Goal: Task Accomplishment & Management: Manage account settings

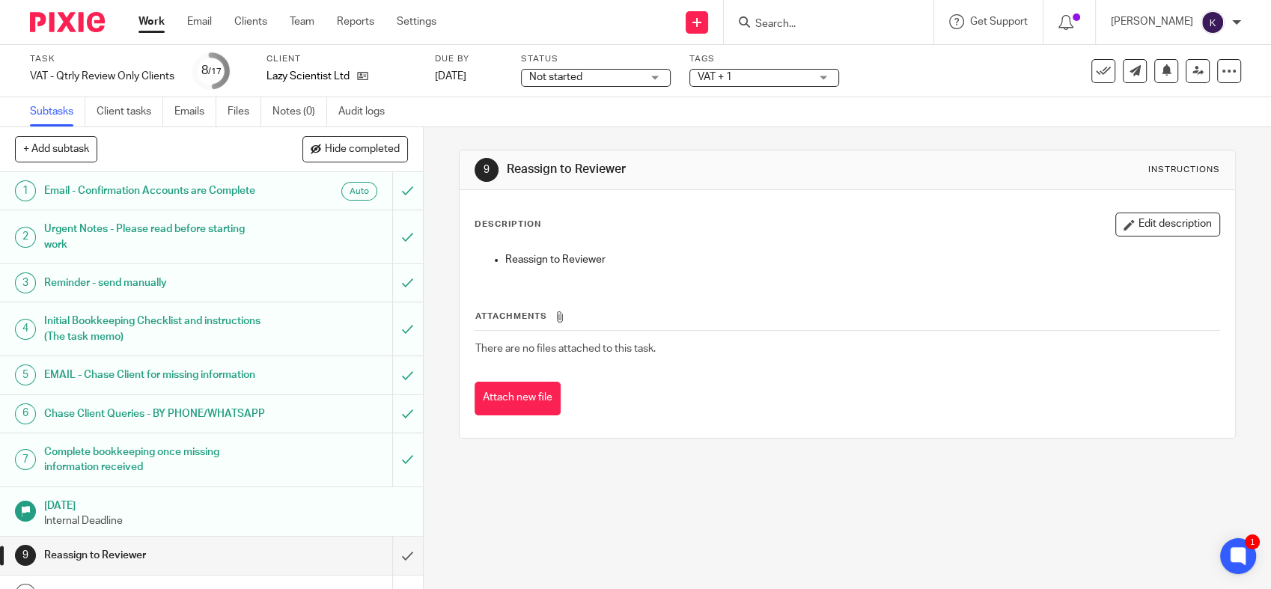
click at [66, 22] on img at bounding box center [67, 22] width 75 height 20
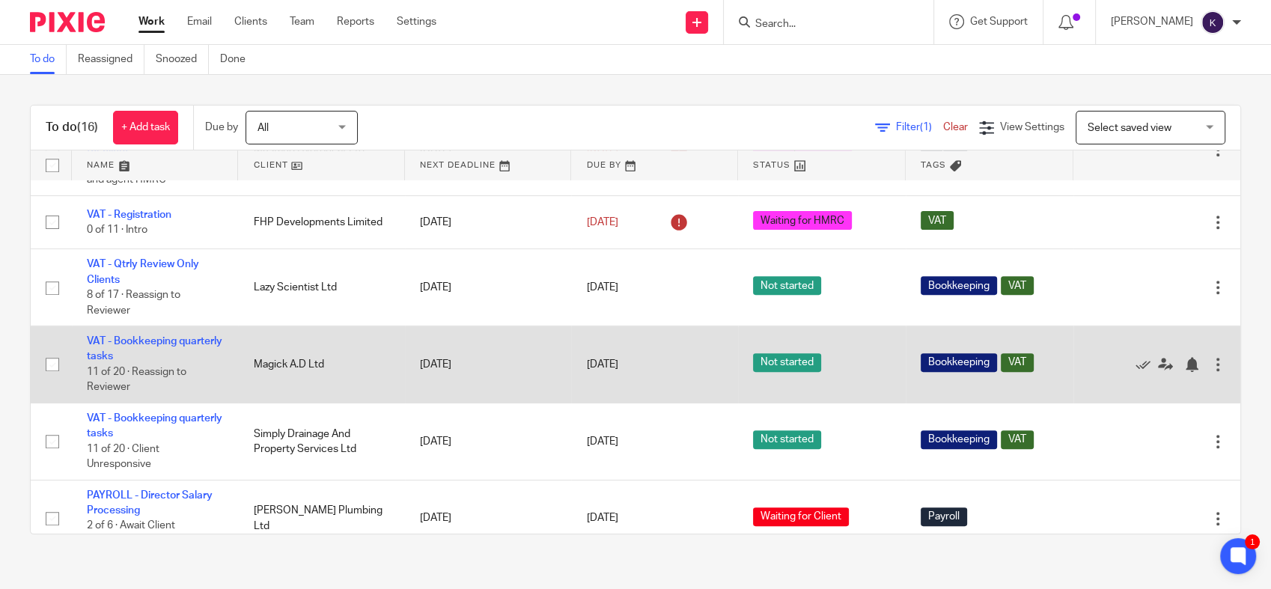
scroll to position [748, 0]
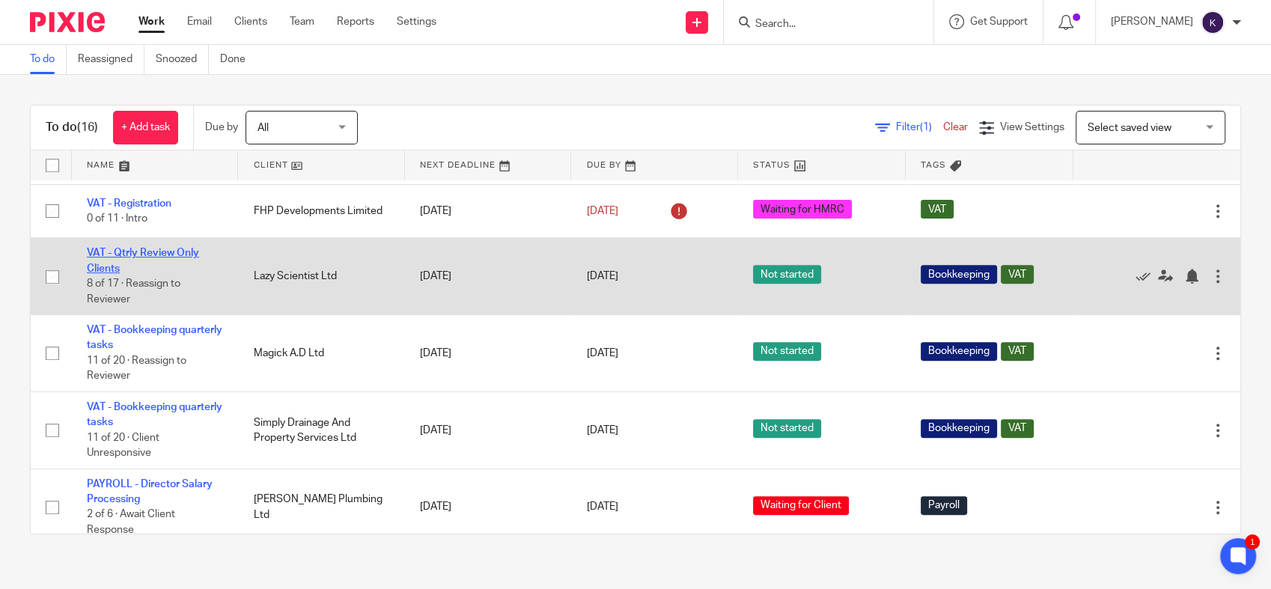
click at [150, 256] on link "VAT - Qtrly Review Only Clients" at bounding box center [143, 260] width 112 height 25
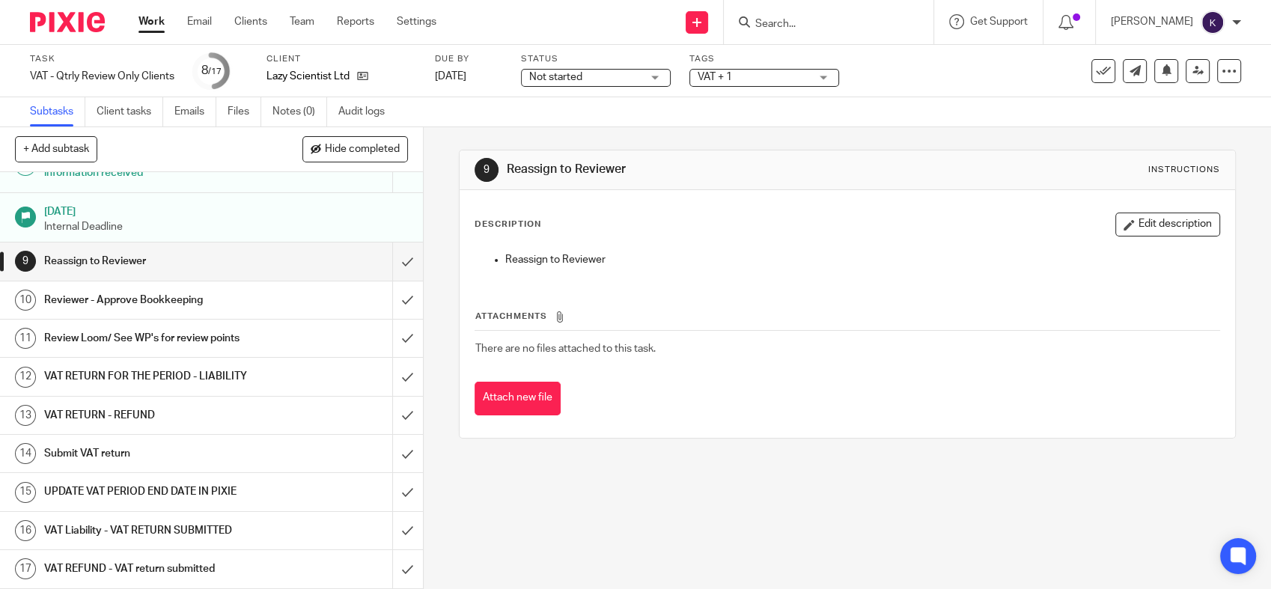
scroll to position [338, 0]
click at [377, 262] on input "submit" at bounding box center [211, 260] width 423 height 37
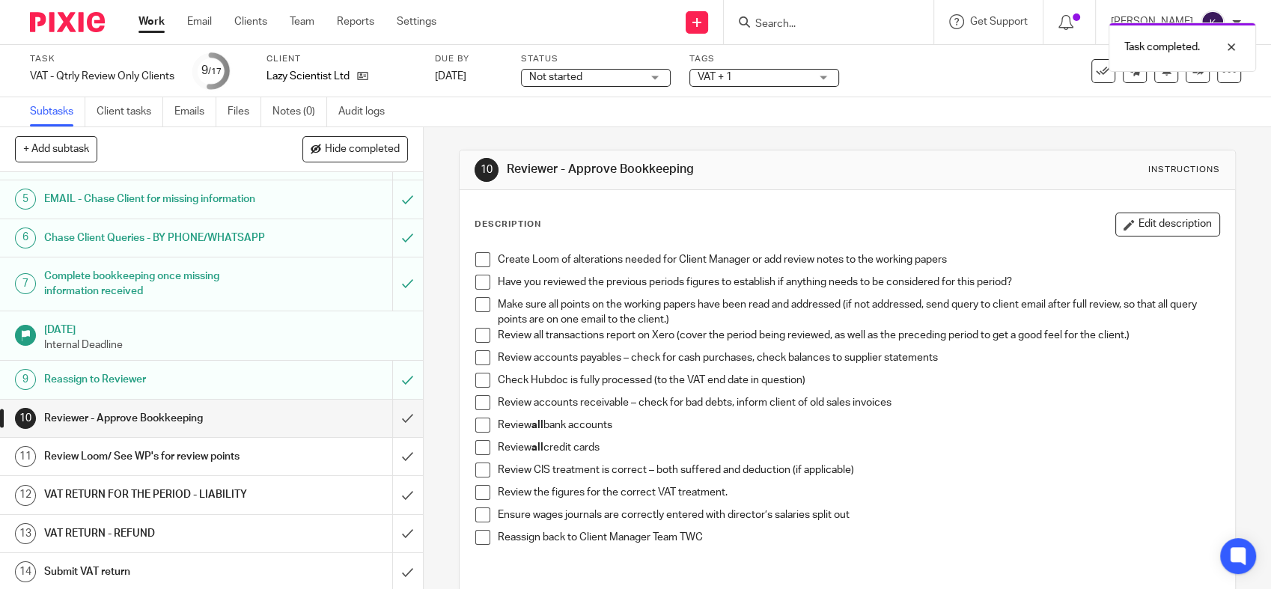
scroll to position [338, 0]
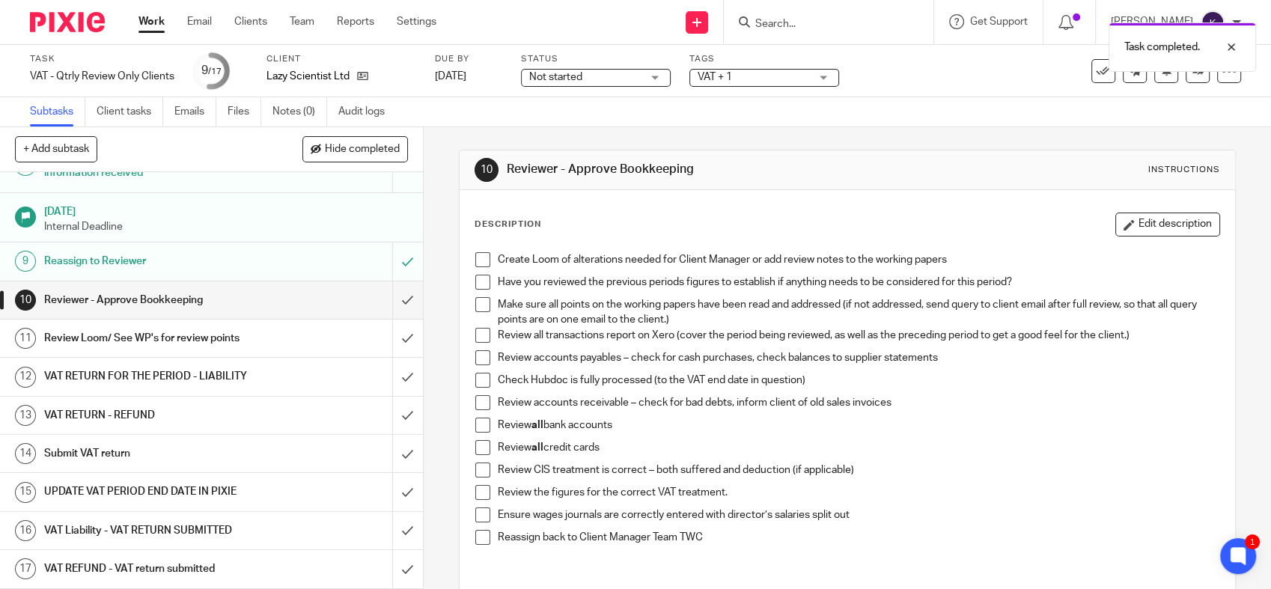
drag, startPoint x: 474, startPoint y: 258, endPoint x: 477, endPoint y: 283, distance: 24.9
click at [475, 259] on span at bounding box center [482, 259] width 15 height 15
click at [477, 287] on span at bounding box center [482, 282] width 15 height 15
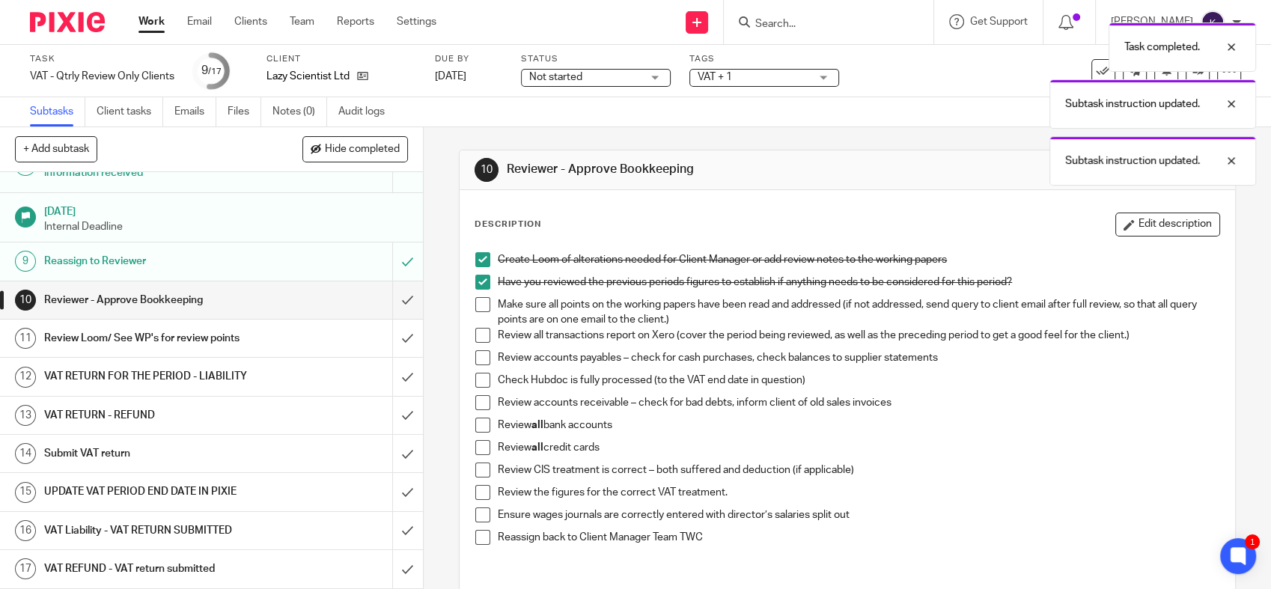
click at [477, 311] on span at bounding box center [482, 304] width 15 height 15
click at [475, 329] on span at bounding box center [482, 335] width 15 height 15
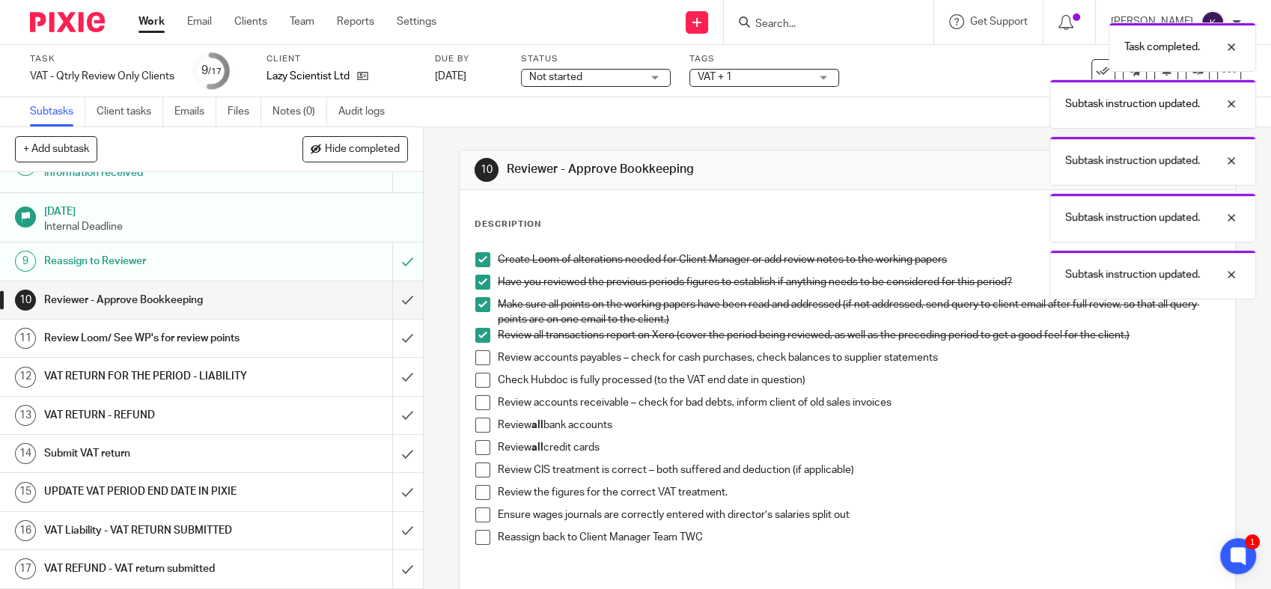
click at [475, 359] on span at bounding box center [482, 357] width 15 height 15
click at [475, 393] on li "Check Hubdoc is fully processed (to the VAT end date in question)" at bounding box center [847, 384] width 744 height 22
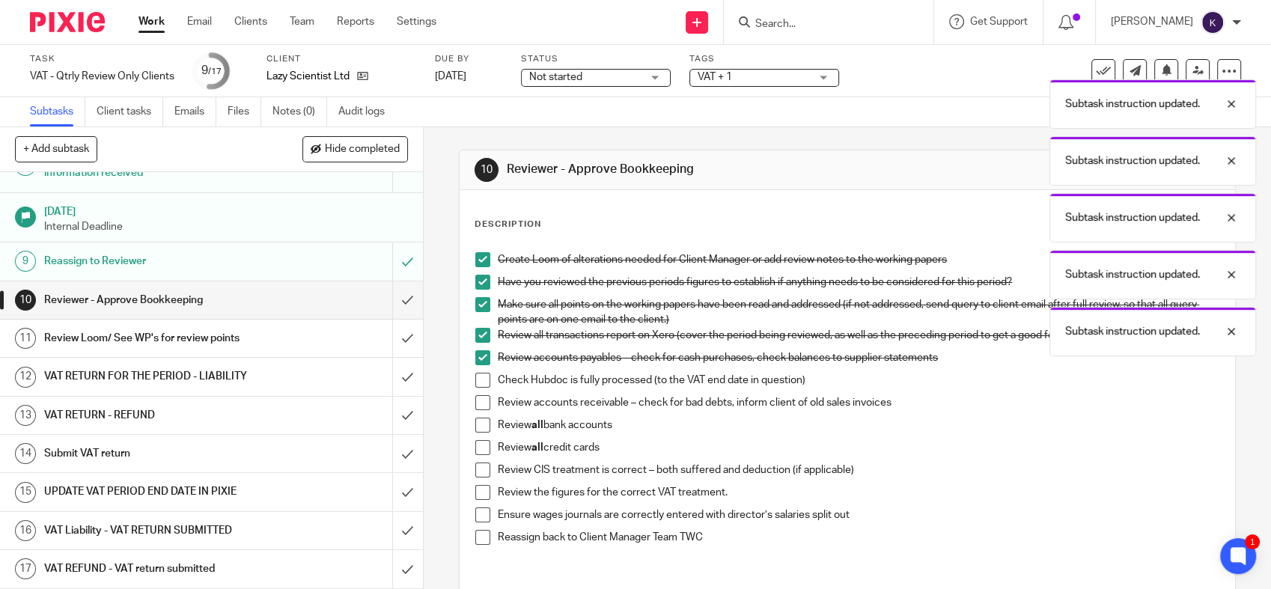
click at [475, 385] on span at bounding box center [482, 380] width 15 height 15
click at [475, 409] on span at bounding box center [482, 402] width 15 height 15
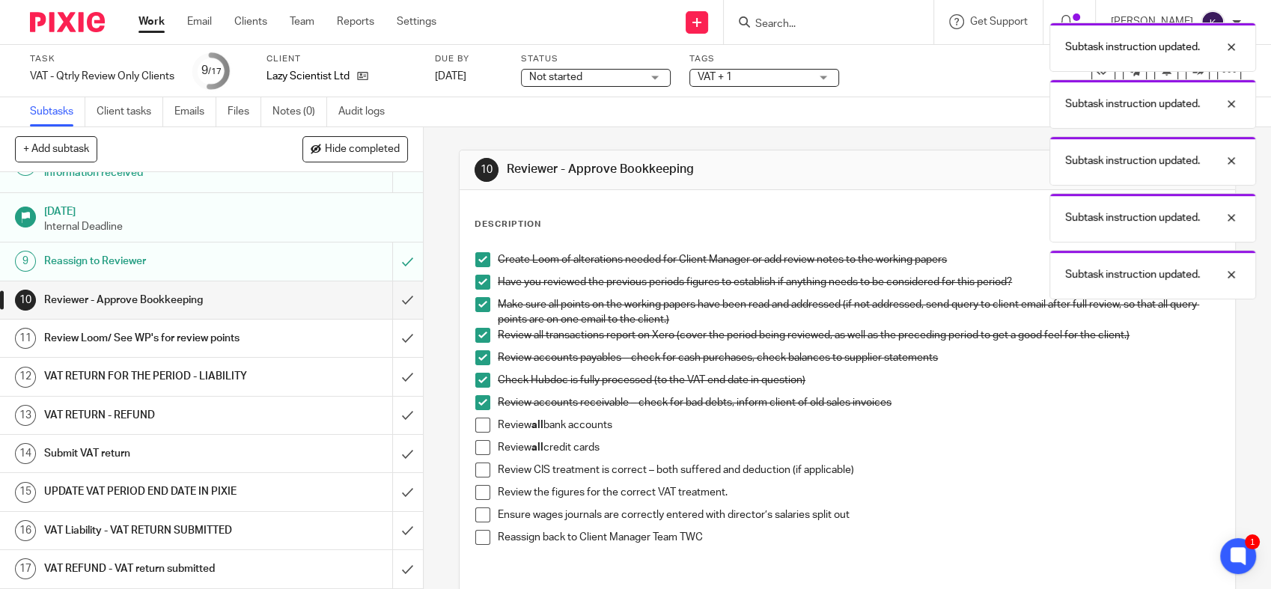
click at [476, 418] on span at bounding box center [482, 425] width 15 height 15
click at [479, 444] on span at bounding box center [482, 447] width 15 height 15
drag, startPoint x: 478, startPoint y: 466, endPoint x: 479, endPoint y: 489, distance: 23.2
click at [477, 466] on span at bounding box center [482, 470] width 15 height 15
click at [478, 489] on span at bounding box center [482, 492] width 15 height 15
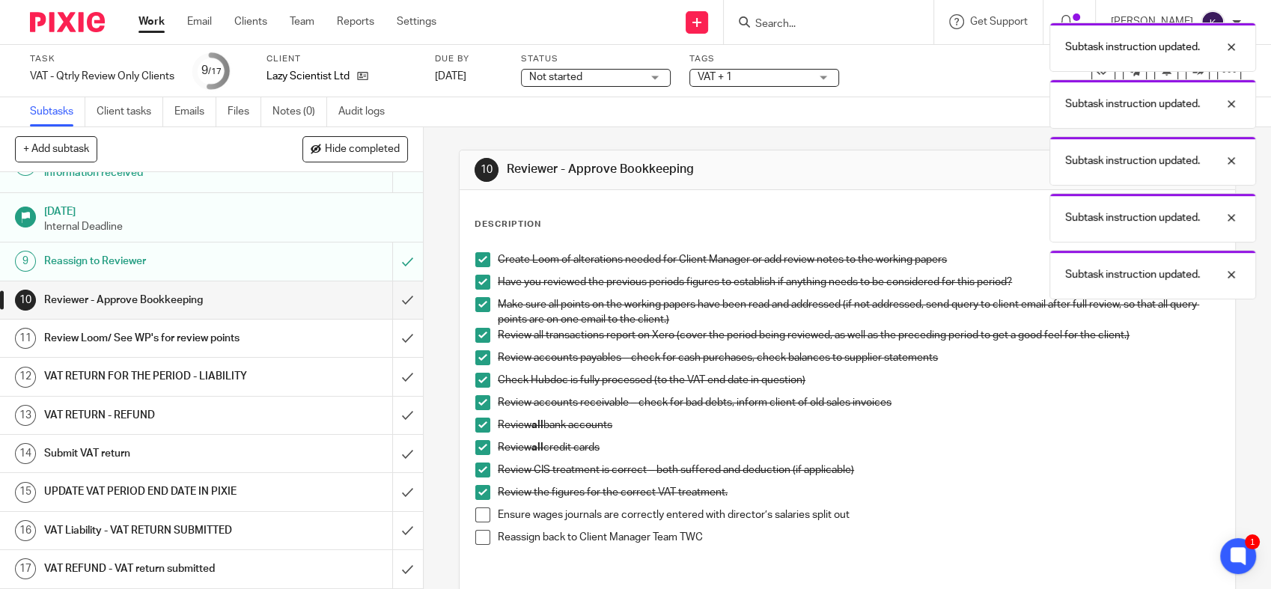
click at [475, 517] on span at bounding box center [482, 514] width 15 height 15
click at [478, 530] on span at bounding box center [482, 537] width 15 height 15
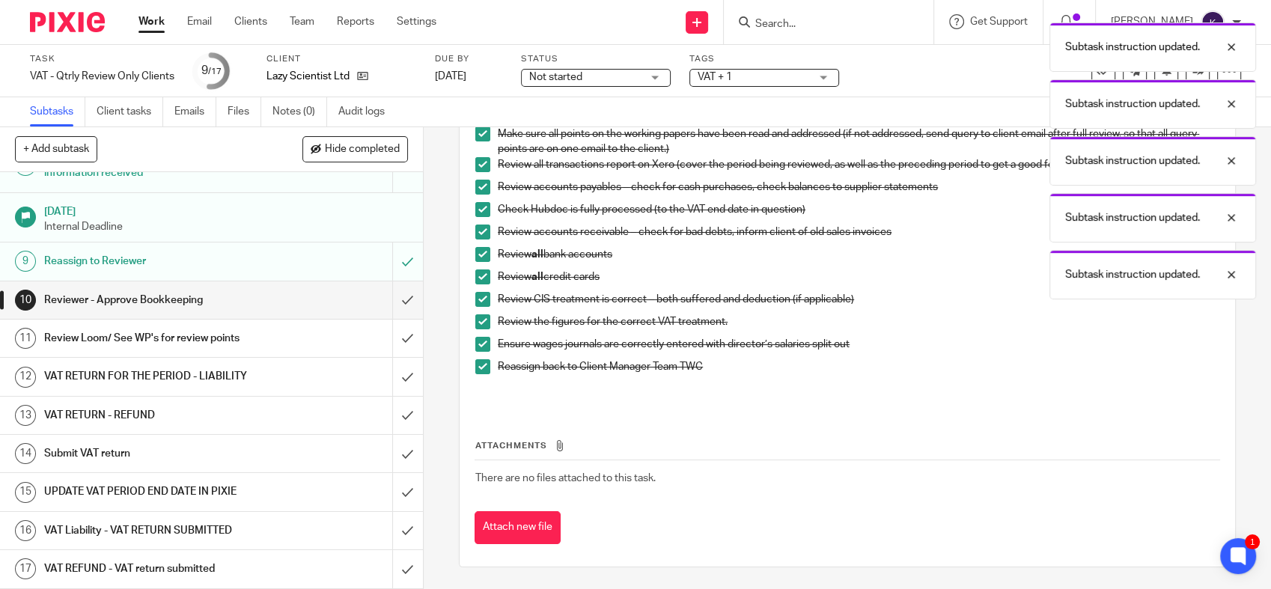
scroll to position [0, 0]
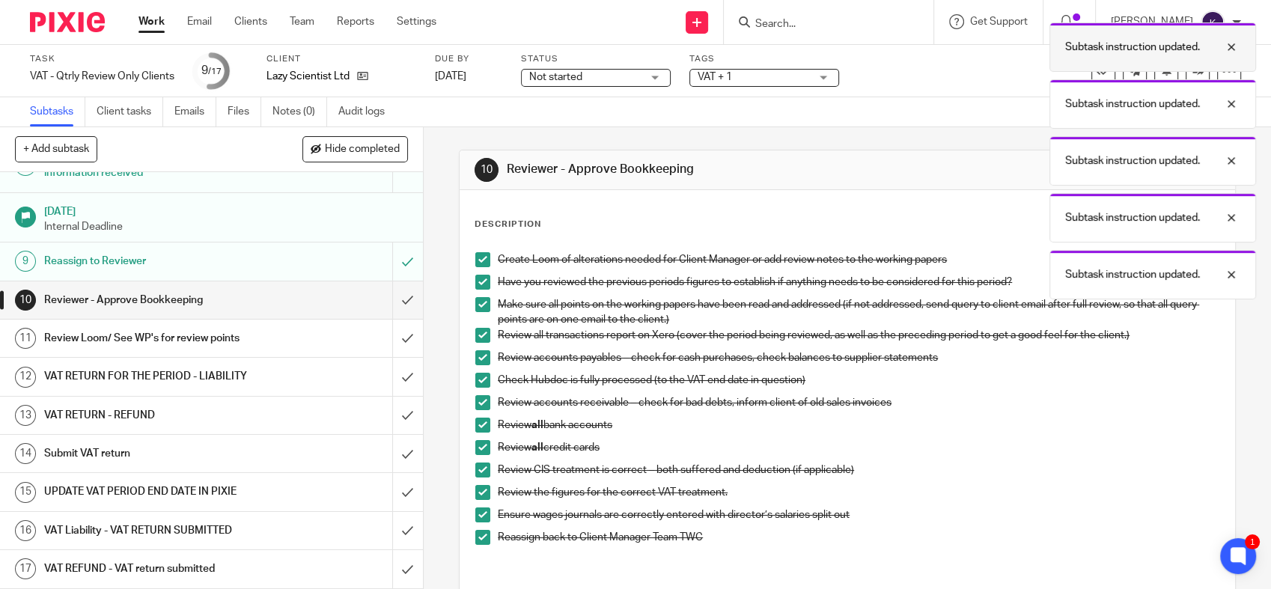
click at [1227, 52] on div at bounding box center [1220, 47] width 40 height 18
click at [1235, 51] on div at bounding box center [1220, 47] width 40 height 18
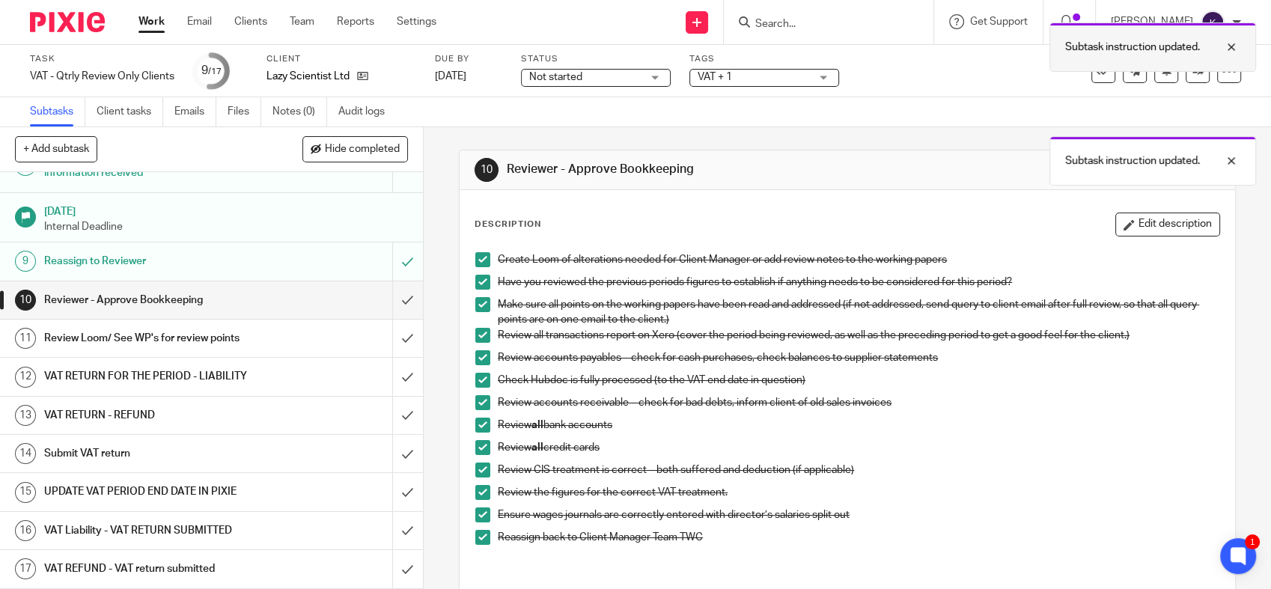
click at [1231, 53] on div at bounding box center [1220, 47] width 40 height 18
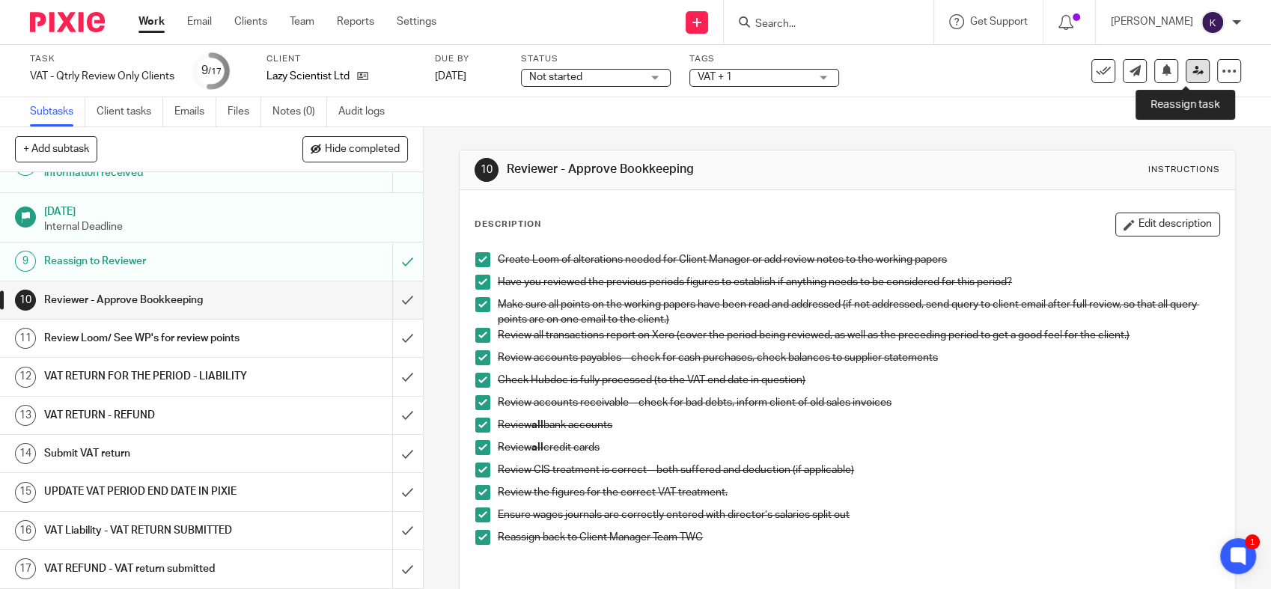
click at [1192, 67] on icon at bounding box center [1197, 70] width 11 height 11
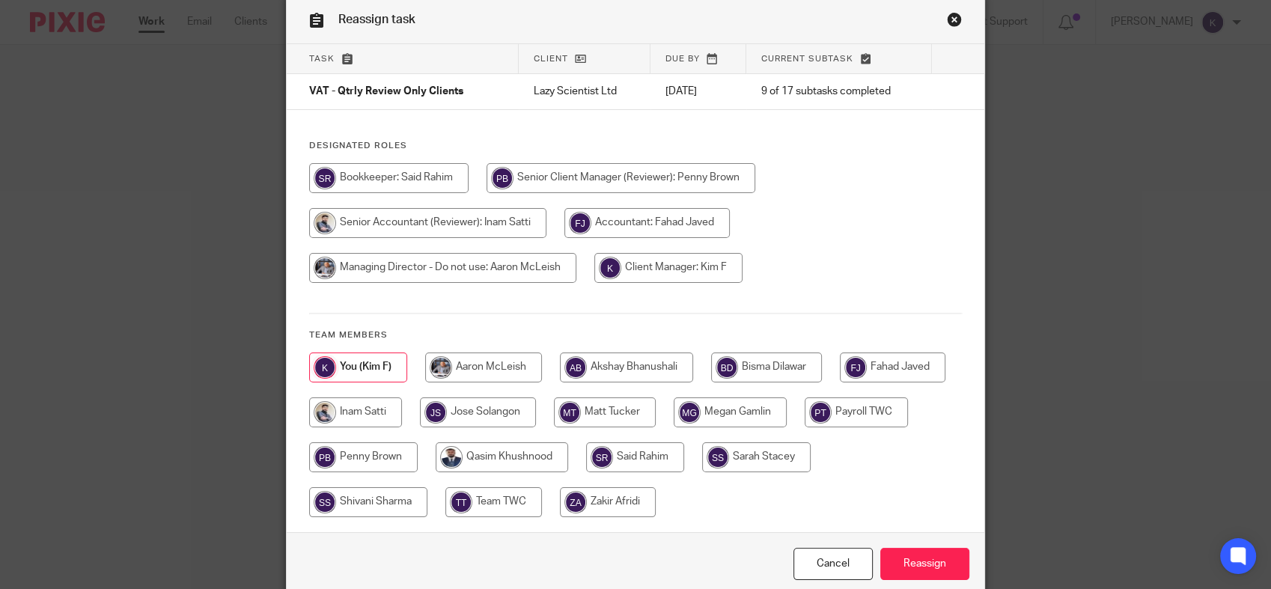
scroll to position [129, 0]
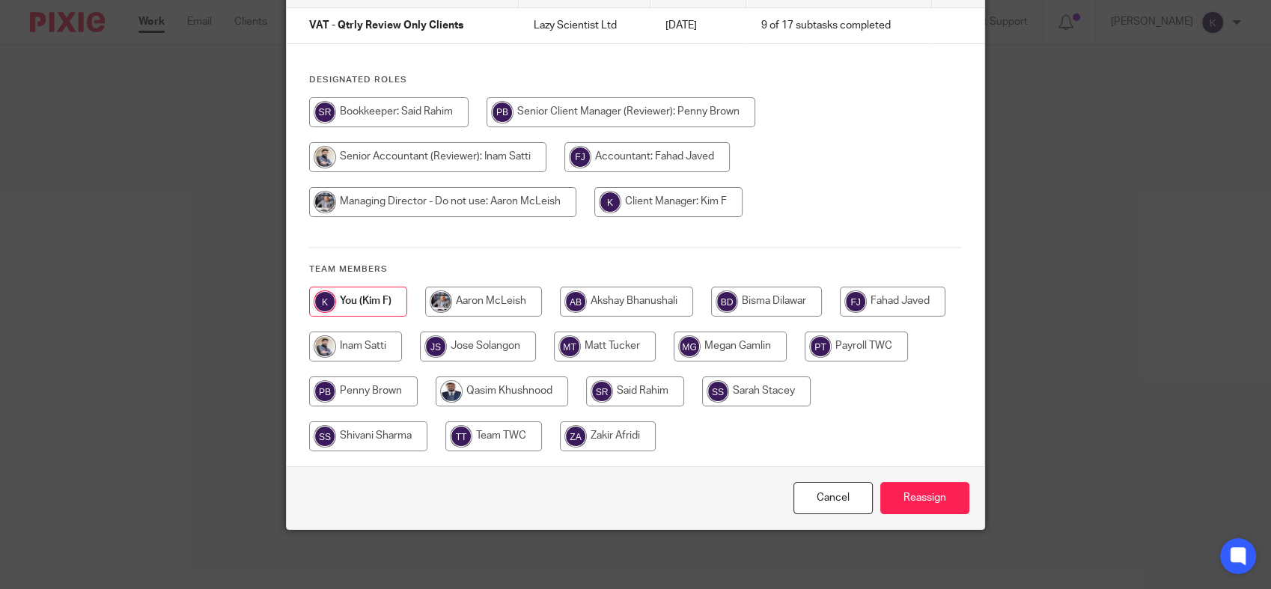
click at [684, 389] on input "radio" at bounding box center [635, 391] width 98 height 30
radio input "true"
click at [897, 510] on input "Reassign" at bounding box center [924, 498] width 89 height 32
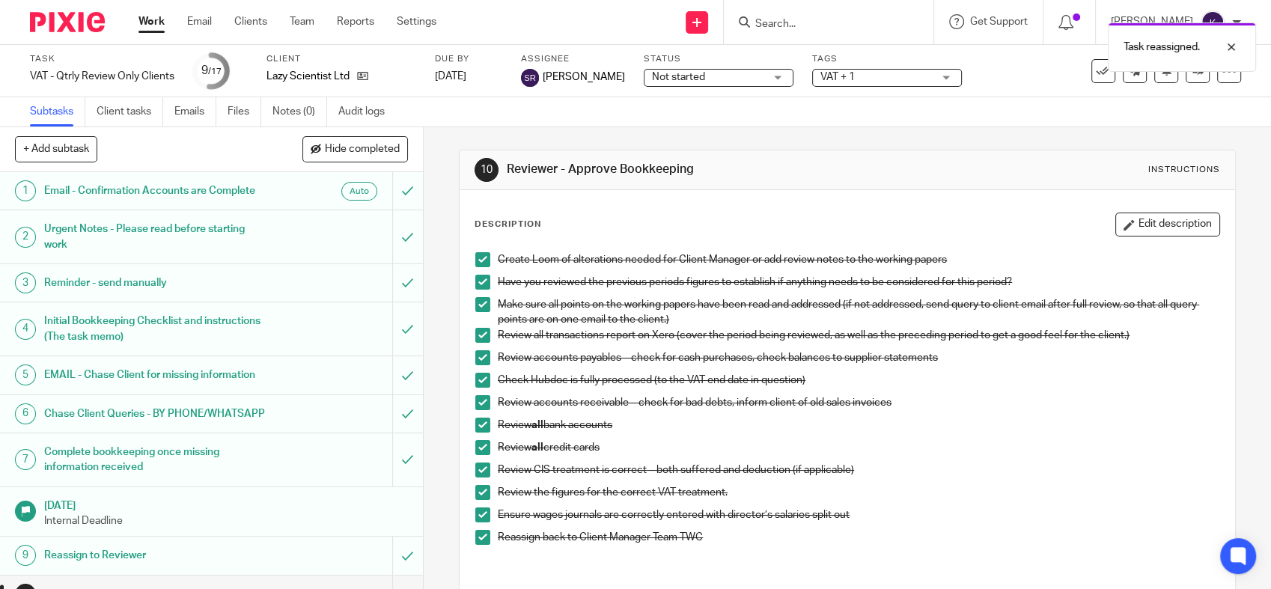
click at [144, 22] on link "Work" at bounding box center [151, 21] width 26 height 15
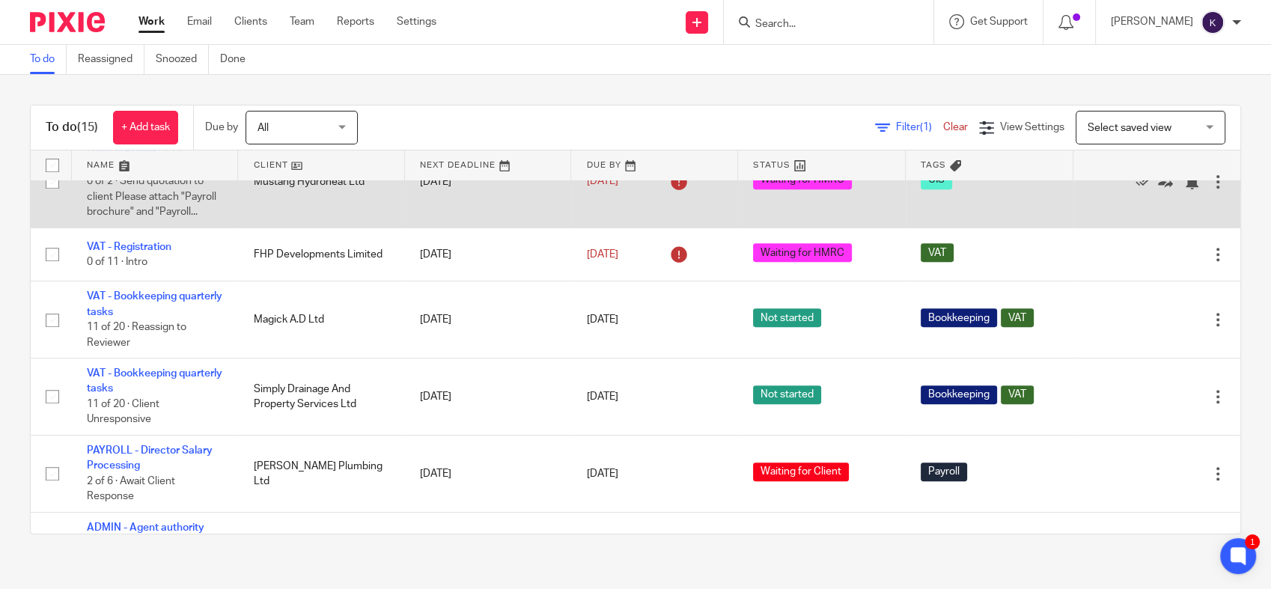
scroll to position [748, 0]
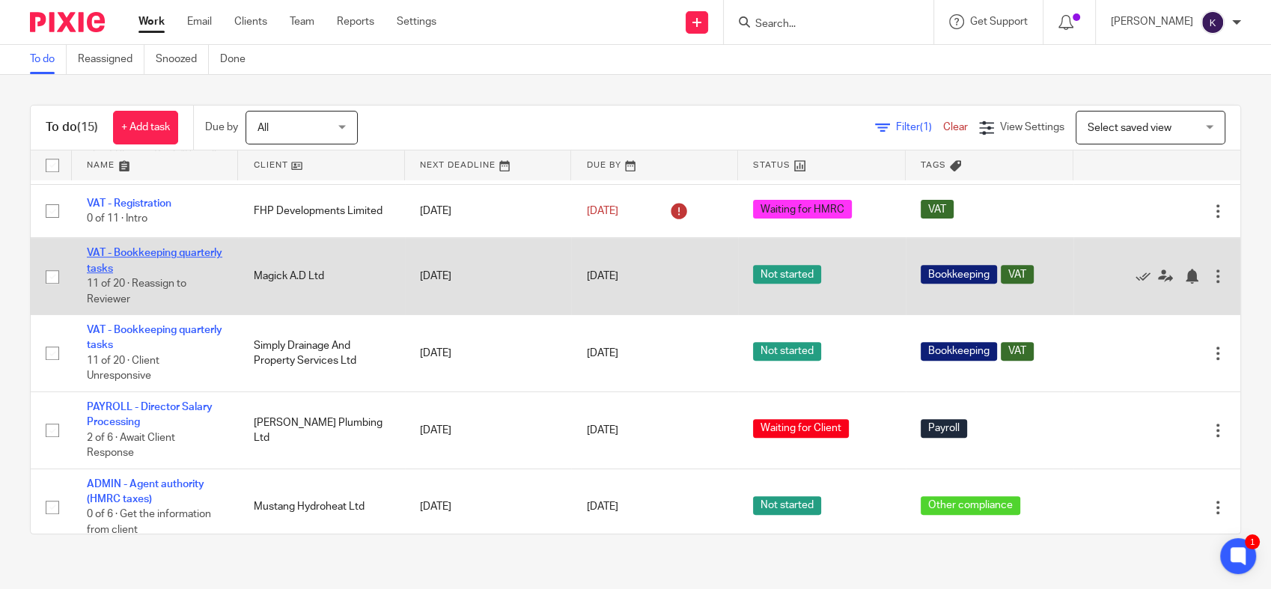
click at [138, 255] on link "VAT - Bookkeeping quarterly tasks" at bounding box center [154, 260] width 135 height 25
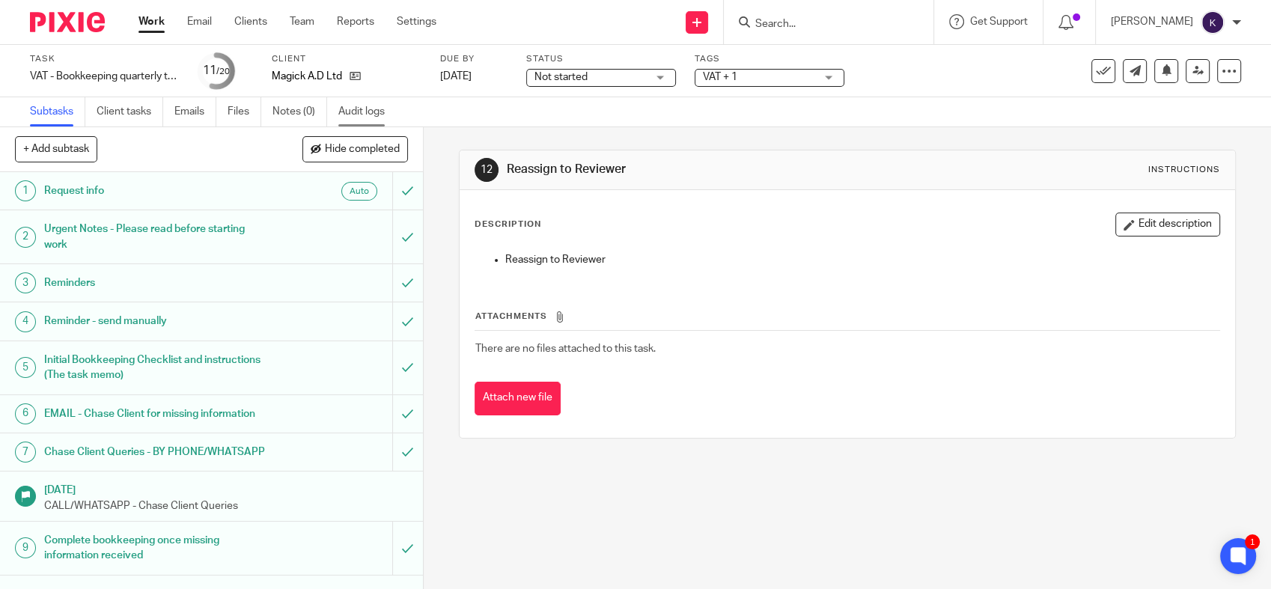
click at [335, 113] on ul "Subtasks Client tasks Emails Files Notes (0) Audit logs" at bounding box center [218, 111] width 377 height 29
click at [341, 111] on link "Audit logs" at bounding box center [367, 111] width 58 height 29
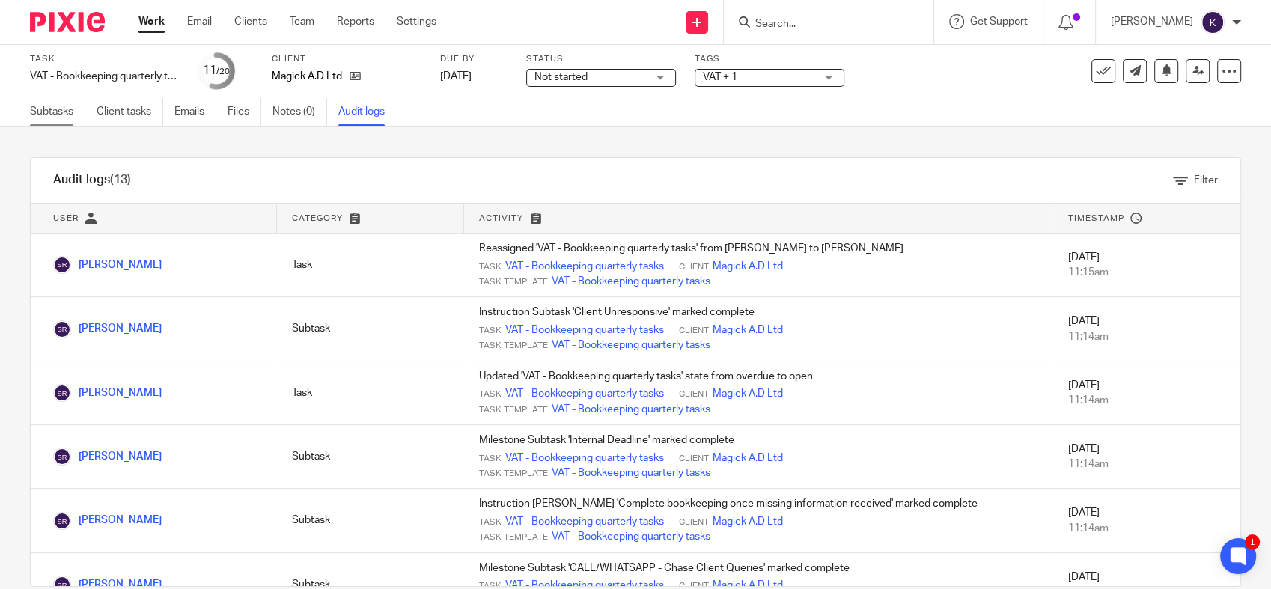
click at [64, 107] on link "Subtasks" at bounding box center [57, 111] width 55 height 29
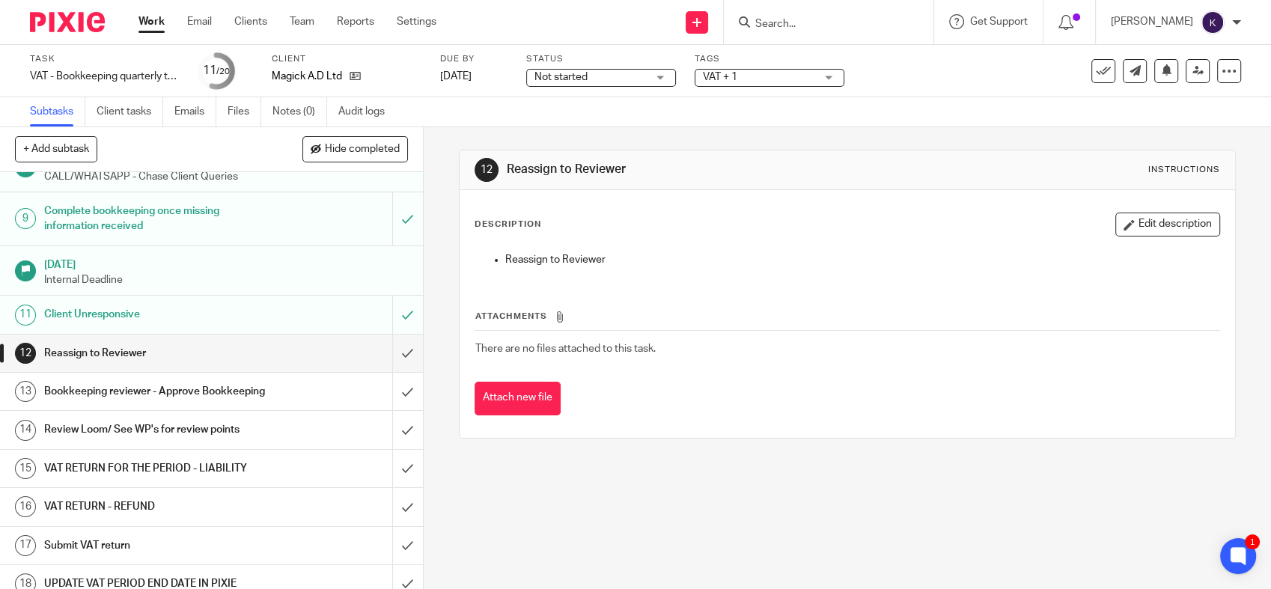
scroll to position [415, 0]
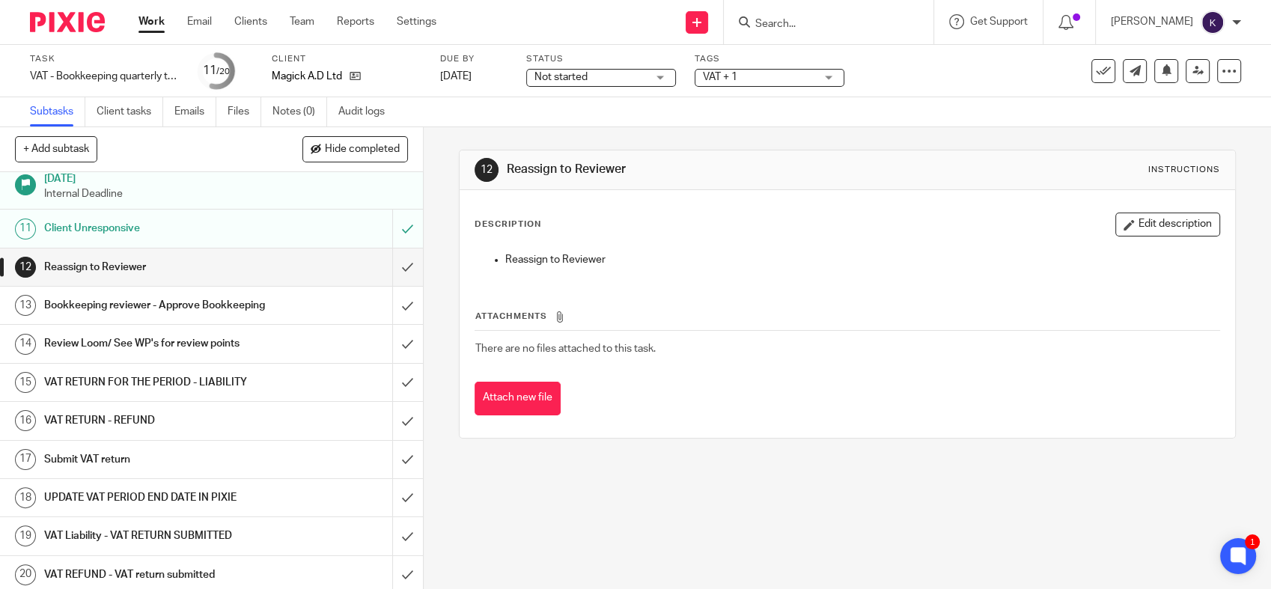
click at [784, 521] on div "12 Reassign to Reviewer Instructions Description Edit description Reassign to R…" at bounding box center [847, 358] width 847 height 462
click at [391, 286] on input "submit" at bounding box center [211, 266] width 423 height 37
click at [222, 317] on h1 "Bookkeeping reviewer - Approve Bookkeeping" at bounding box center [155, 305] width 222 height 22
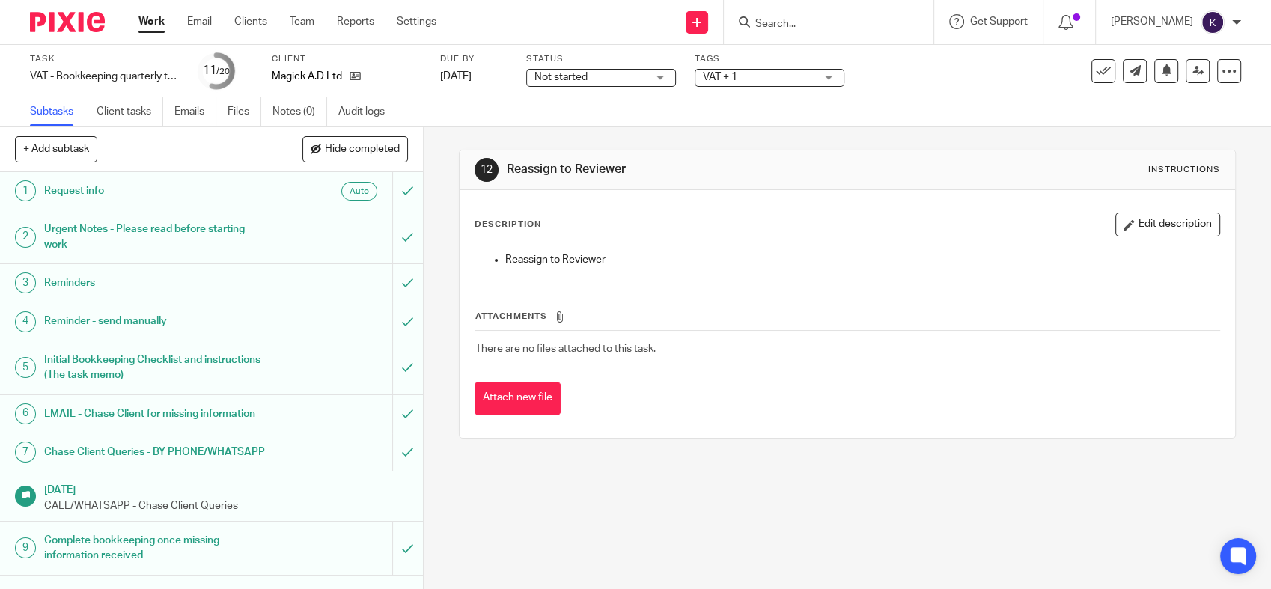
click at [881, 25] on input "Search" at bounding box center [821, 24] width 135 height 13
paste input "07424064534"
type input "07424064534"
click at [913, 22] on button "reset" at bounding box center [905, 20] width 15 height 15
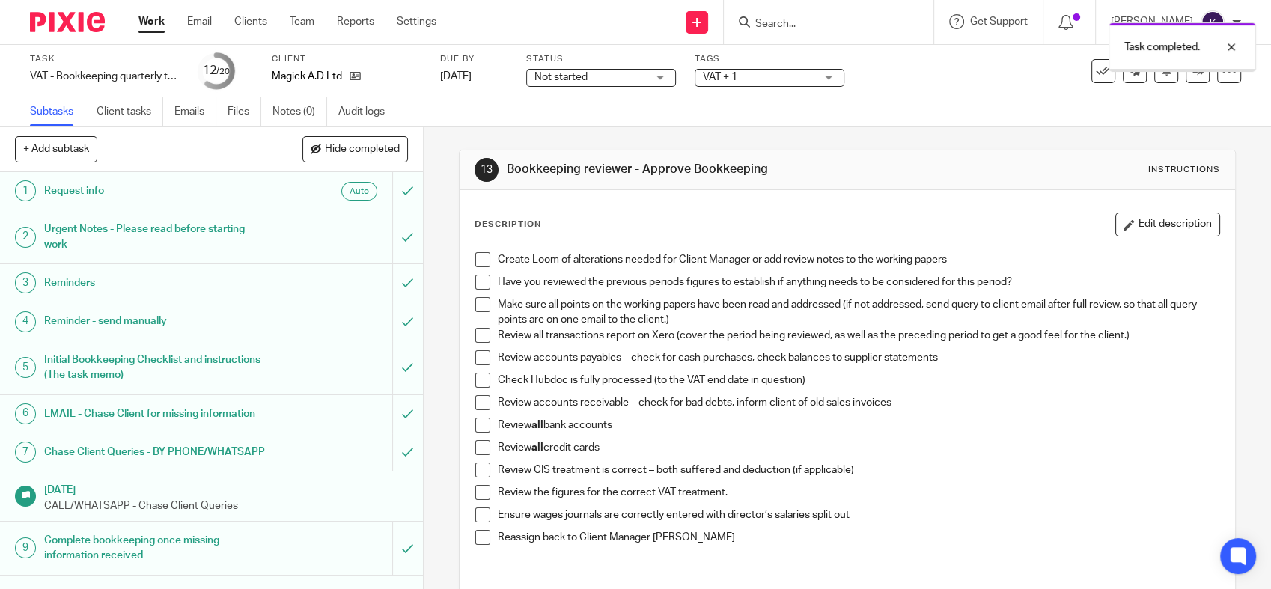
click at [475, 257] on span at bounding box center [482, 259] width 15 height 15
click at [475, 280] on span at bounding box center [482, 282] width 15 height 15
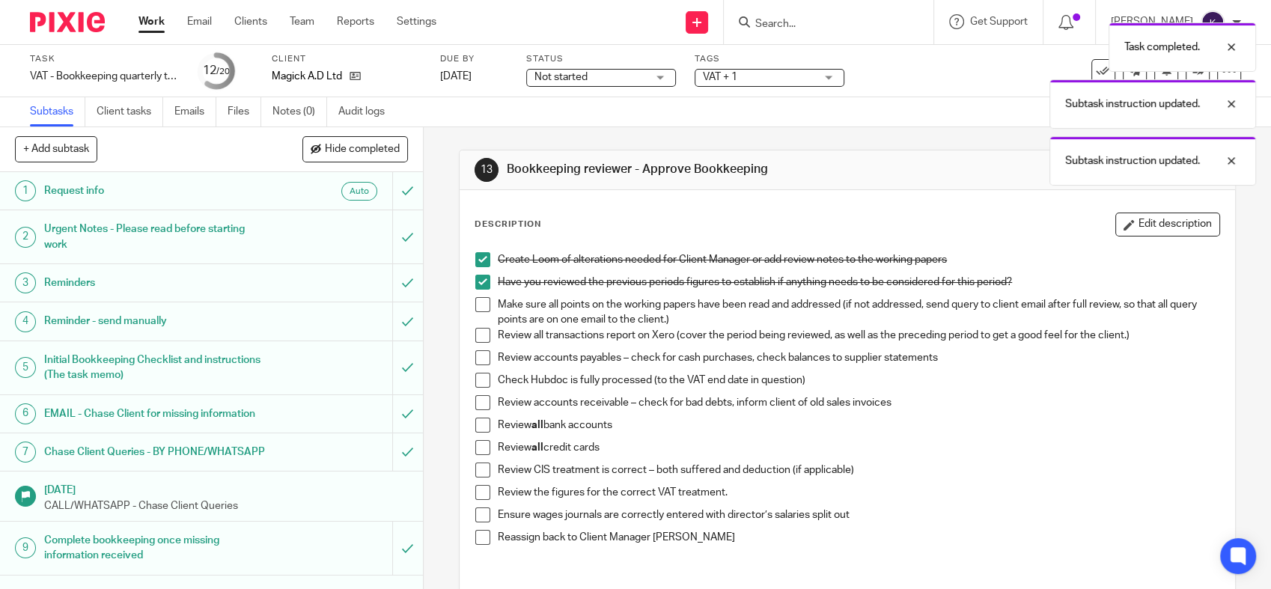
click at [475, 303] on span at bounding box center [482, 304] width 15 height 15
click at [475, 330] on span at bounding box center [482, 335] width 15 height 15
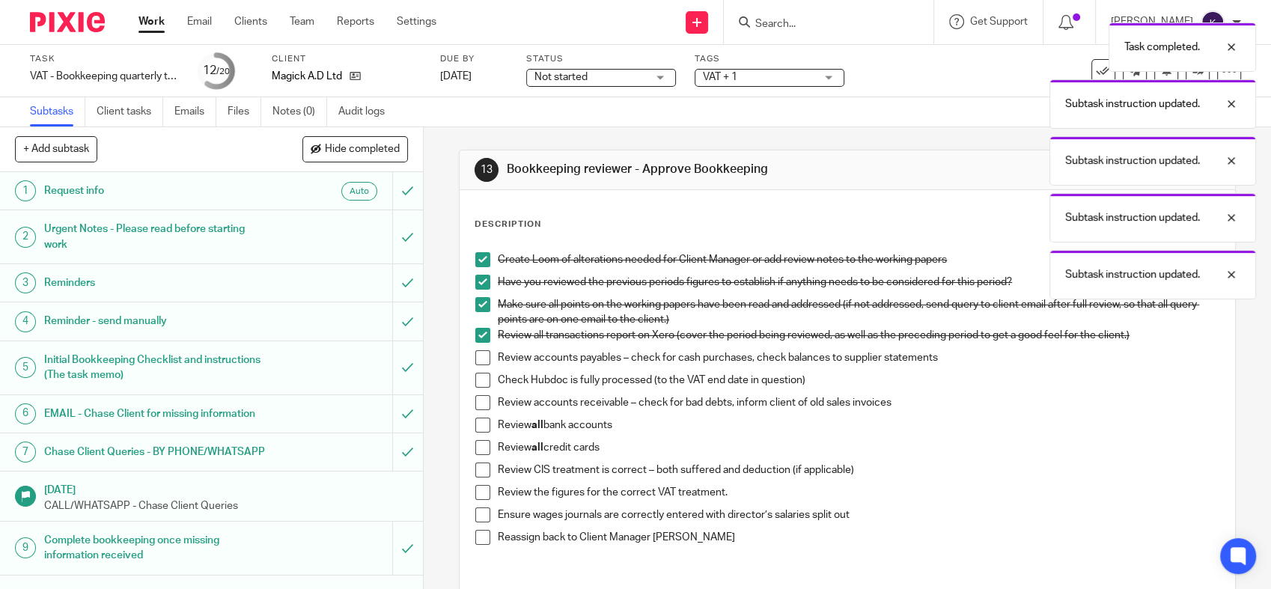
click at [475, 354] on span at bounding box center [482, 357] width 15 height 15
click at [477, 385] on span at bounding box center [482, 380] width 15 height 15
click at [477, 403] on span at bounding box center [482, 402] width 15 height 15
click at [477, 424] on span at bounding box center [482, 425] width 15 height 15
click at [477, 443] on span at bounding box center [482, 447] width 15 height 15
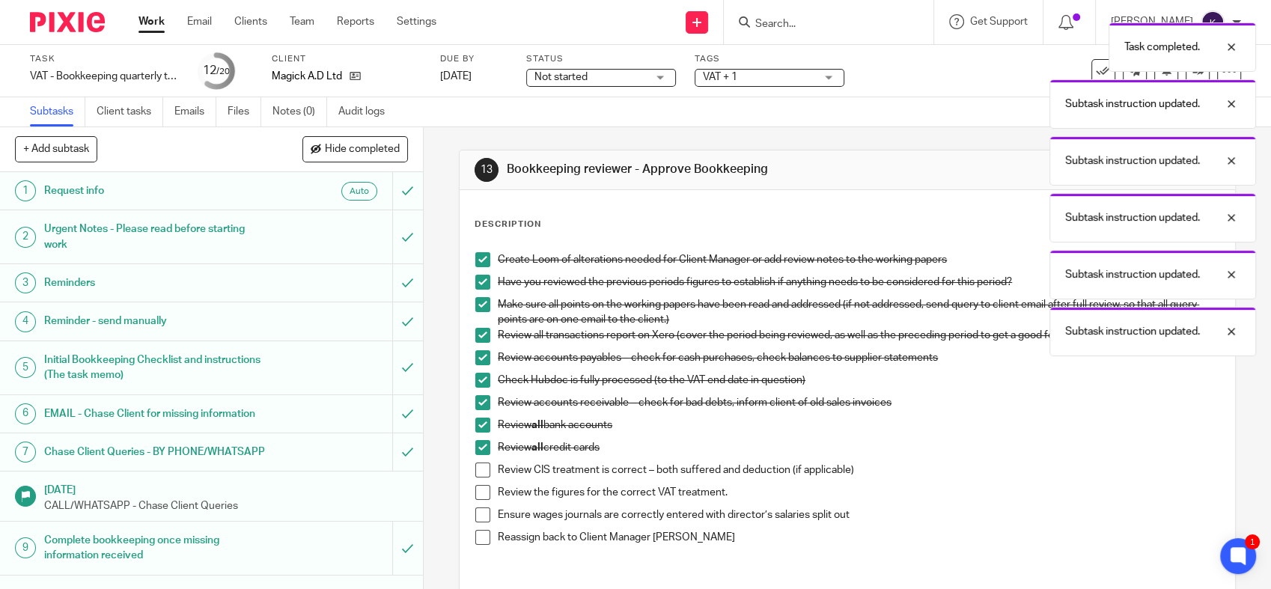
click at [477, 463] on span at bounding box center [482, 470] width 15 height 15
click at [480, 487] on span at bounding box center [482, 492] width 15 height 15
click at [476, 514] on span at bounding box center [482, 514] width 15 height 15
click at [475, 532] on span at bounding box center [482, 537] width 15 height 15
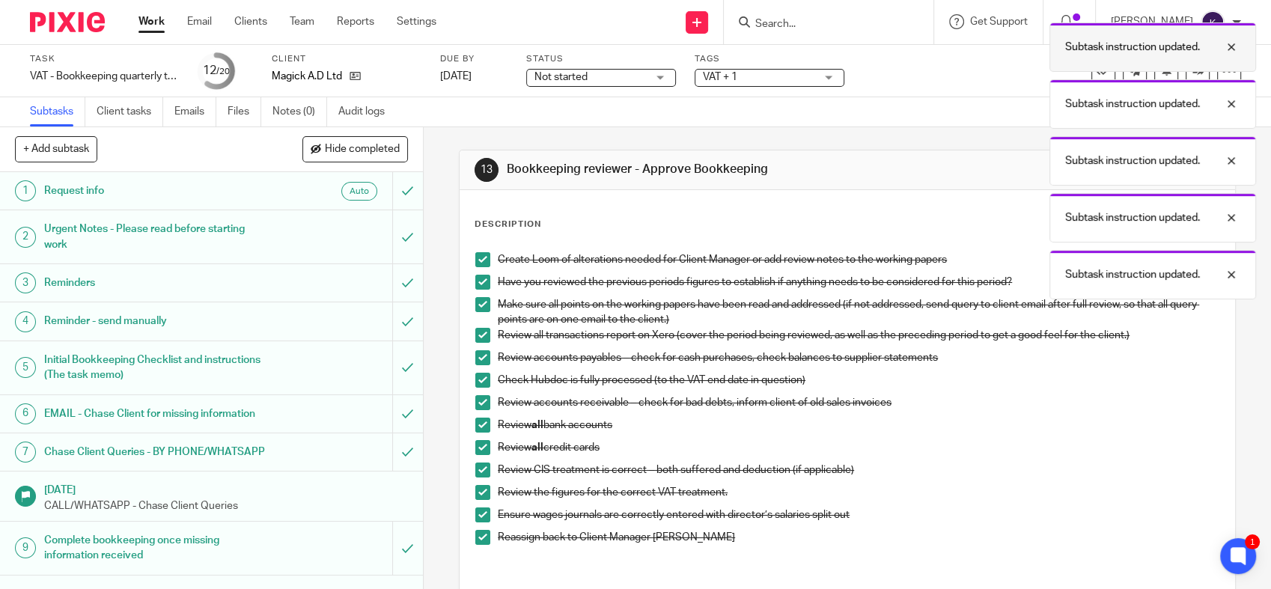
click at [1234, 48] on div at bounding box center [1220, 47] width 40 height 18
click at [1231, 50] on div at bounding box center [1220, 47] width 40 height 18
click at [1232, 46] on div at bounding box center [1220, 47] width 40 height 18
click at [1232, 50] on div at bounding box center [1220, 47] width 40 height 18
click at [1236, 46] on div at bounding box center [1220, 47] width 40 height 18
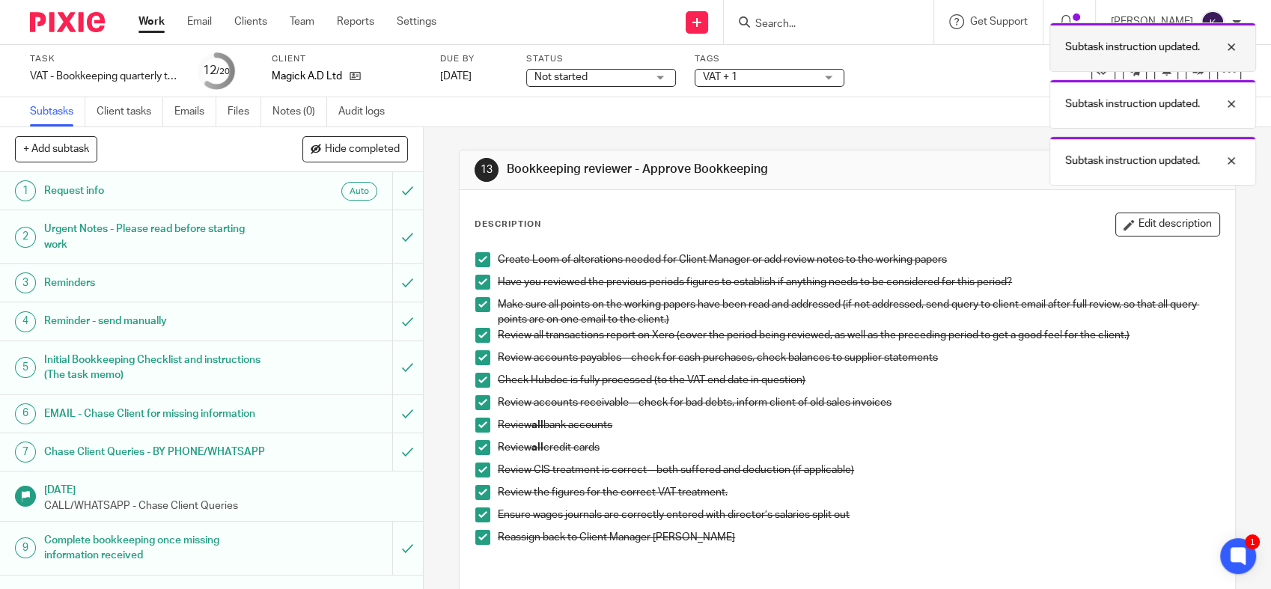
click at [1235, 46] on div at bounding box center [1220, 47] width 40 height 18
click at [1234, 48] on div at bounding box center [1220, 47] width 40 height 18
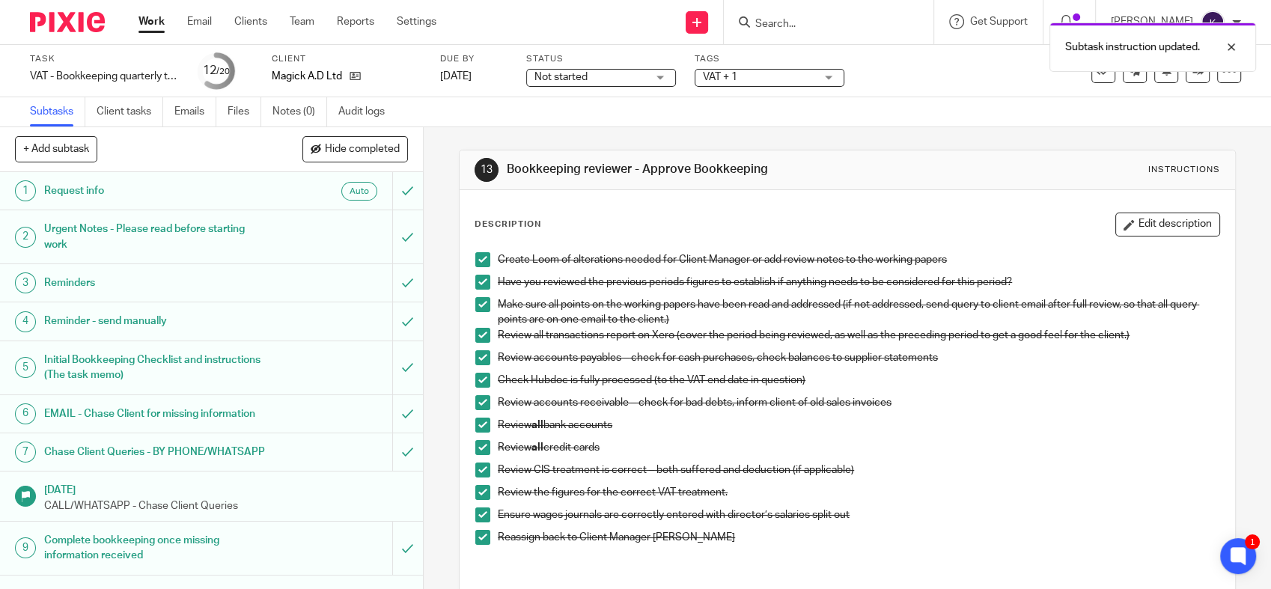
click at [1233, 48] on div at bounding box center [1220, 47] width 40 height 18
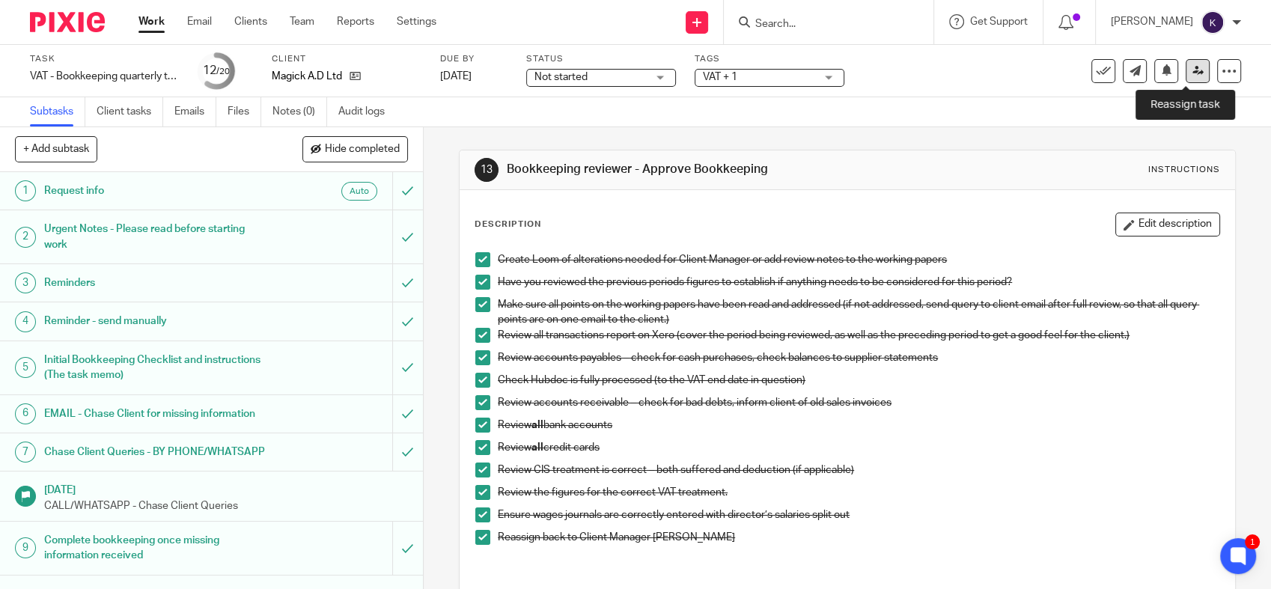
click at [1187, 76] on link at bounding box center [1197, 71] width 24 height 24
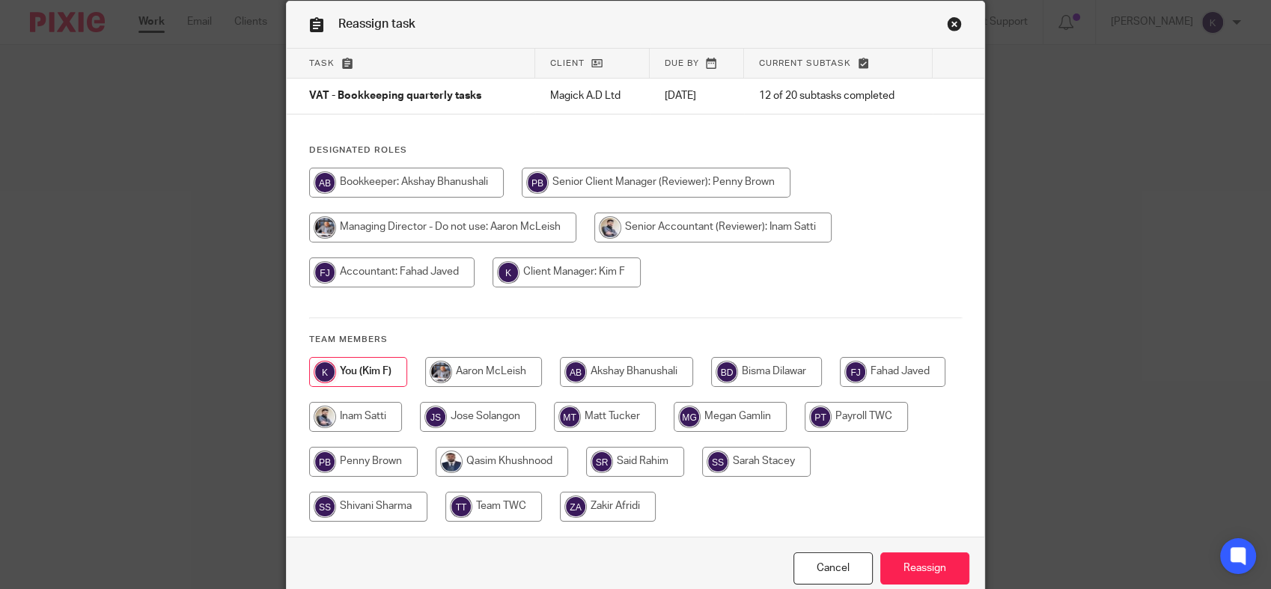
scroll to position [129, 0]
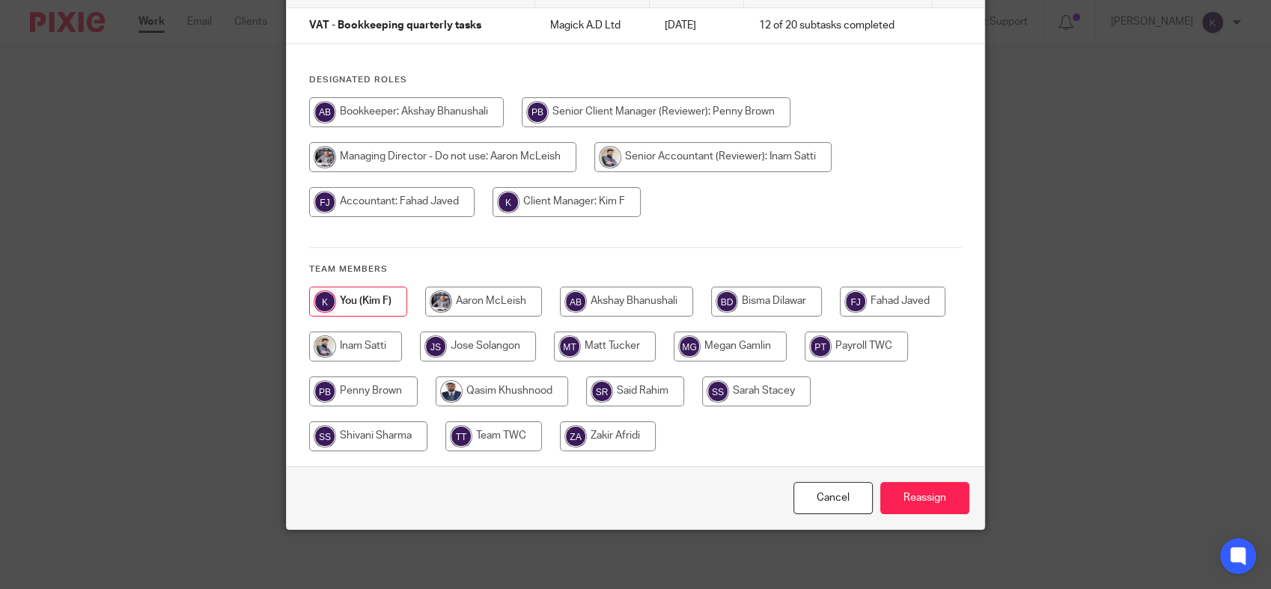
click at [684, 385] on input "radio" at bounding box center [635, 391] width 98 height 30
radio input "true"
click at [927, 494] on input "Reassign" at bounding box center [924, 498] width 89 height 32
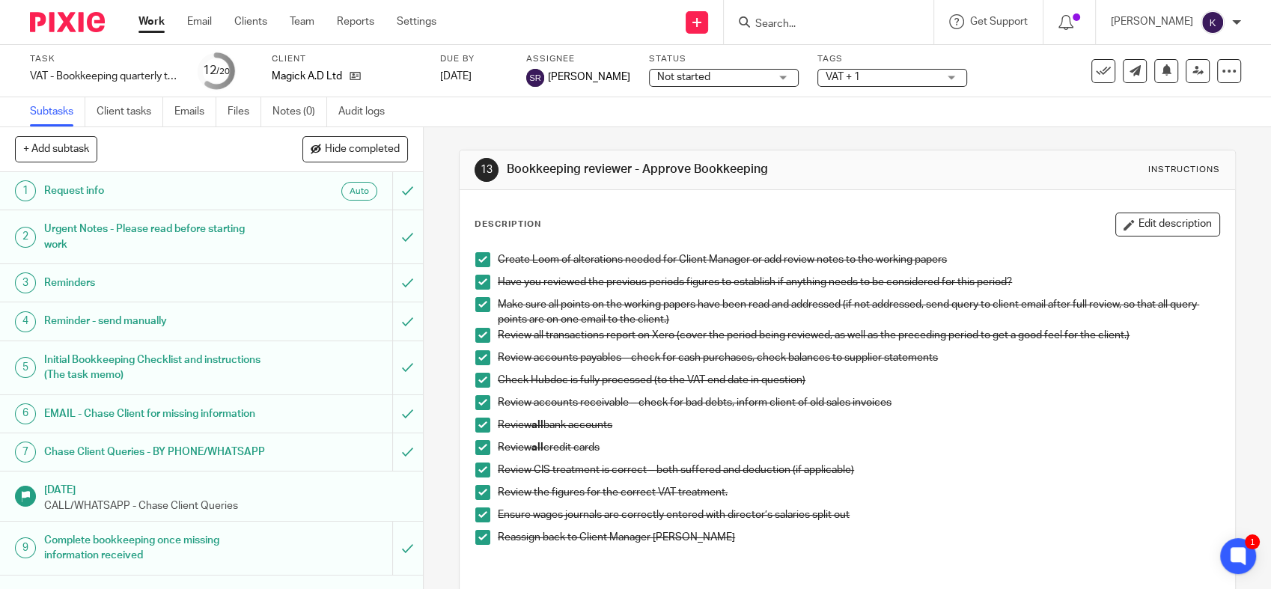
click at [88, 16] on img at bounding box center [67, 22] width 75 height 20
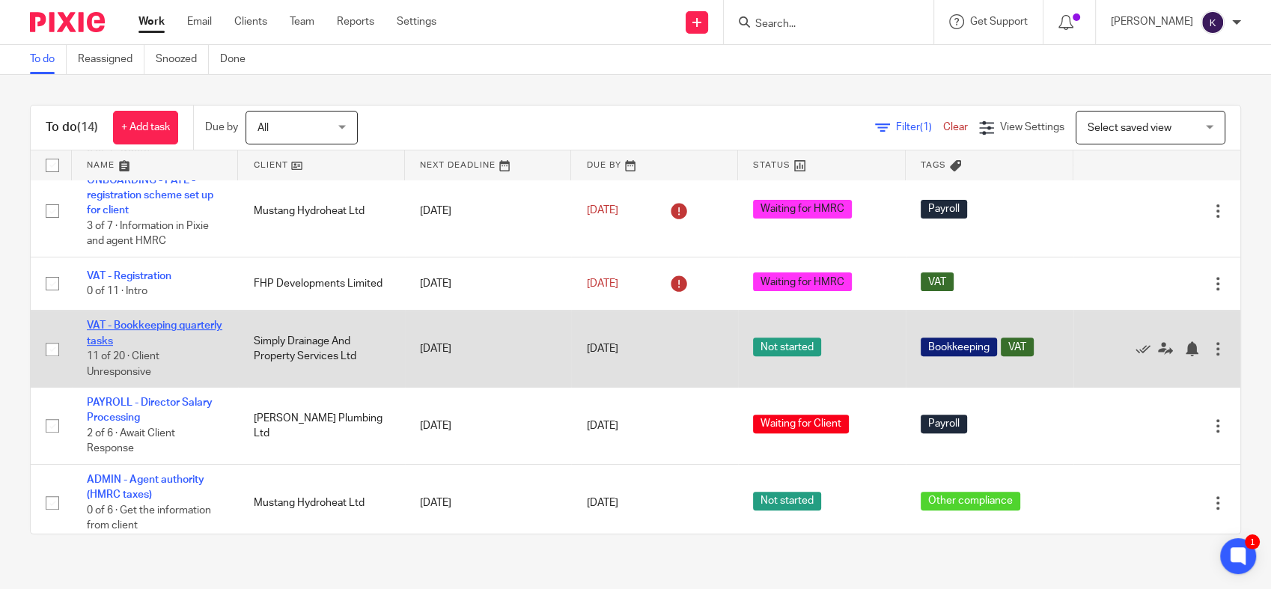
scroll to position [686, 0]
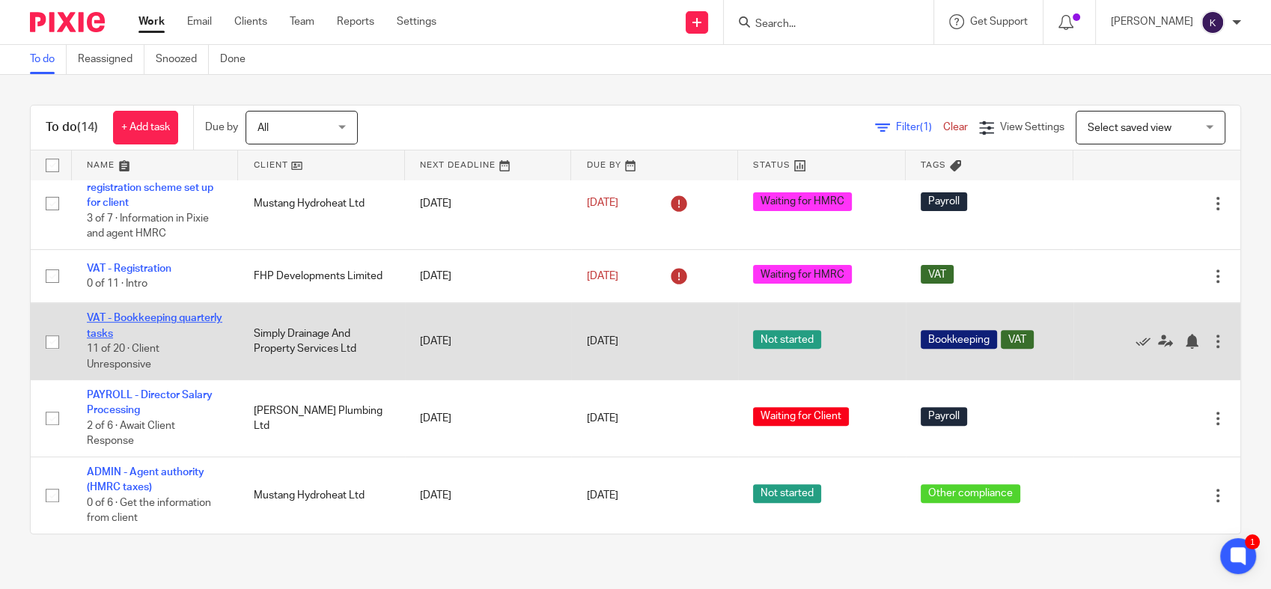
click at [130, 335] on link "VAT - Bookkeeping quarterly tasks" at bounding box center [154, 325] width 135 height 25
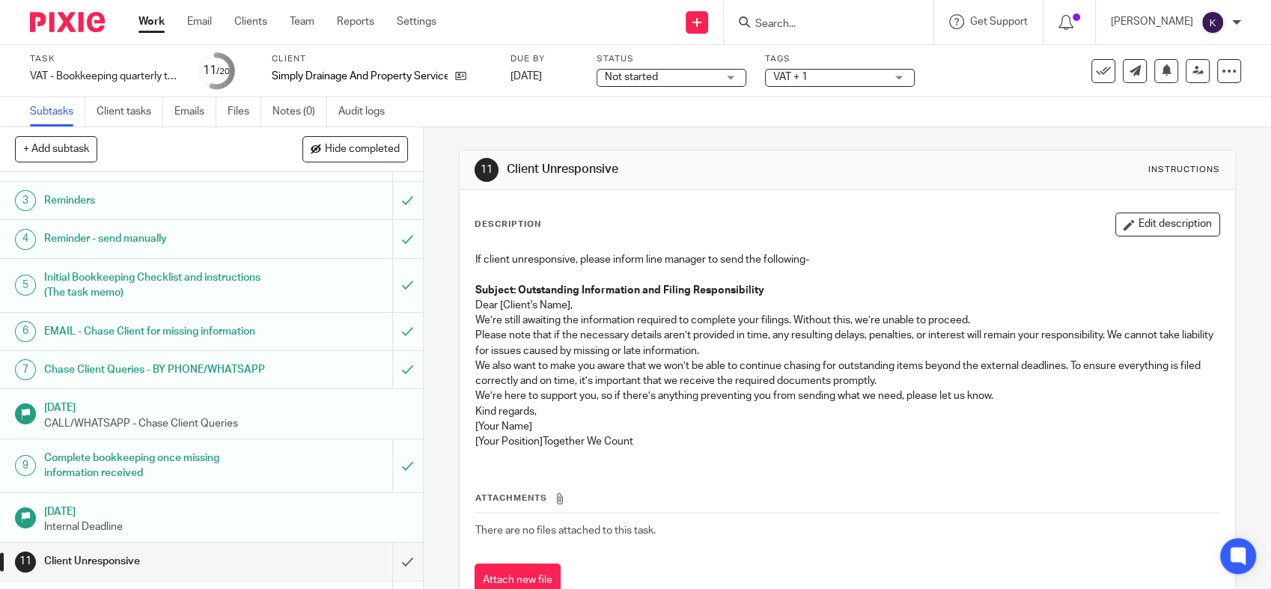
scroll to position [332, 0]
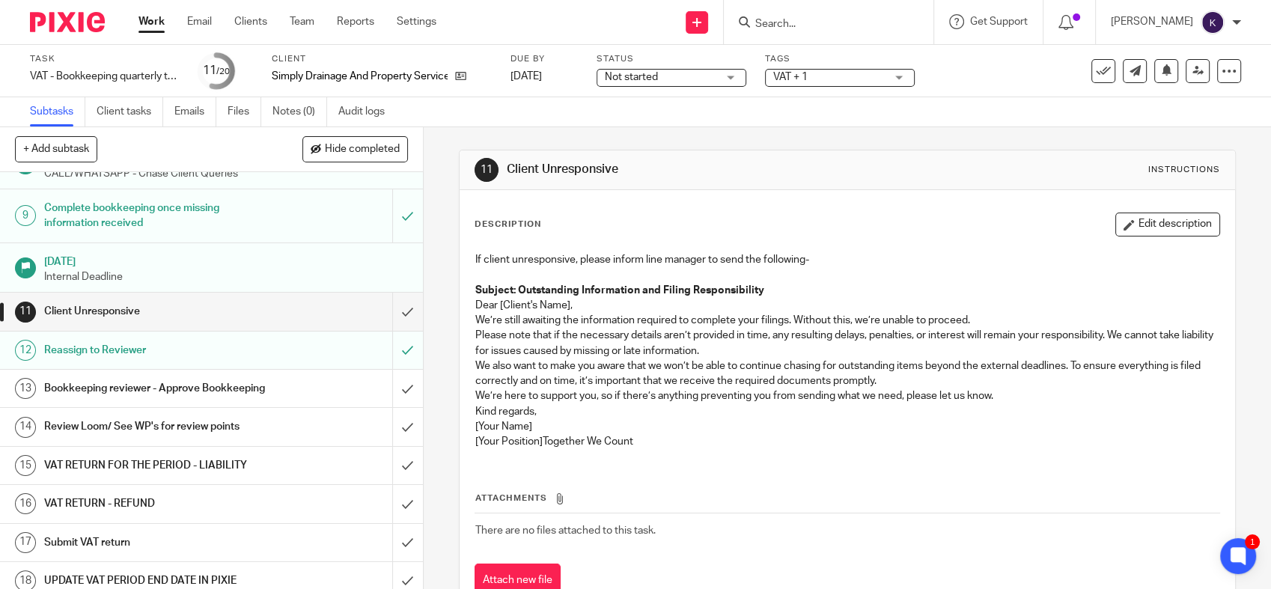
click at [186, 361] on h1 "Reassign to Reviewer" at bounding box center [155, 350] width 222 height 22
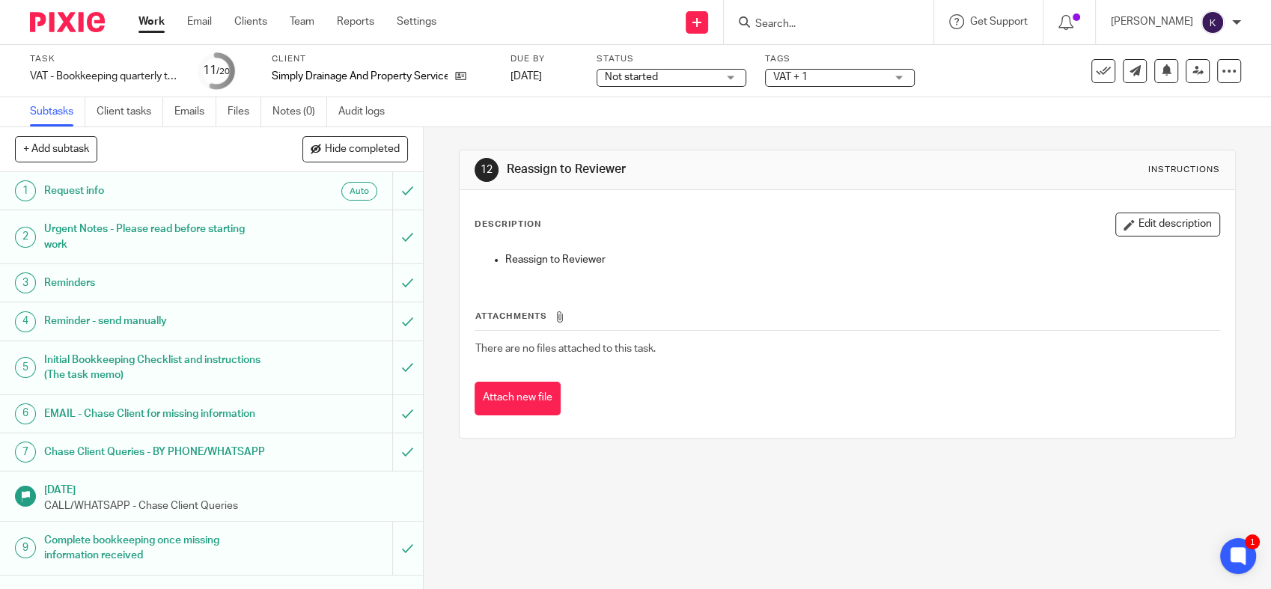
click at [571, 266] on p "Reassign to Reviewer" at bounding box center [862, 259] width 714 height 15
click at [659, 455] on div "12 Reassign to Reviewer Instructions Description Edit description Reassign to R…" at bounding box center [847, 294] width 777 height 334
click at [805, 472] on div "12 Reassign to Reviewer Instructions Description Edit description Reassign to R…" at bounding box center [847, 358] width 847 height 462
click at [846, 523] on div "12 Reassign to Reviewer Instructions Description Edit description Reassign to R…" at bounding box center [847, 358] width 847 height 462
click at [607, 525] on div "12 Reassign to Reviewer Instructions Description Edit description Reassign to R…" at bounding box center [847, 358] width 847 height 462
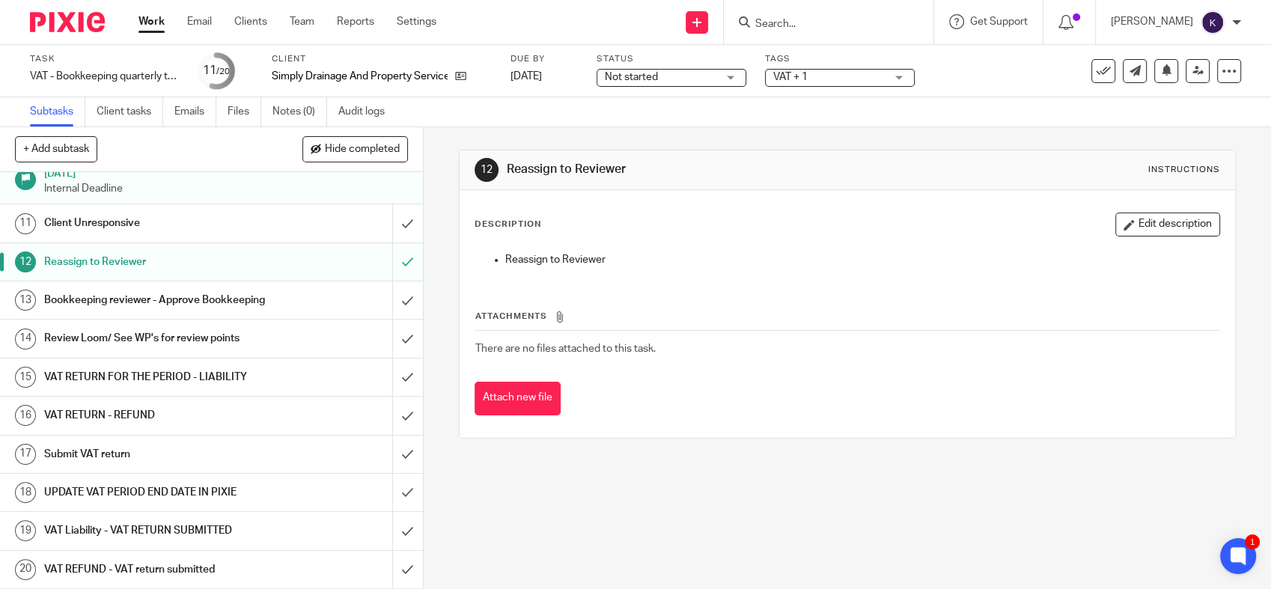
scroll to position [465, 0]
click at [628, 440] on div "12 Reassign to Reviewer Instructions Description Edit description Reassign to R…" at bounding box center [847, 294] width 777 height 334
click at [646, 472] on div "12 Reassign to Reviewer Instructions Description Edit description Reassign to R…" at bounding box center [847, 358] width 847 height 462
click at [555, 449] on div "12 Reassign to Reviewer Instructions Description Edit description Reassign to R…" at bounding box center [847, 294] width 777 height 334
click at [670, 371] on div "Attachments There are no files attached to this task. Attach new file" at bounding box center [846, 347] width 745 height 136
